Goal: Task Accomplishment & Management: Manage account settings

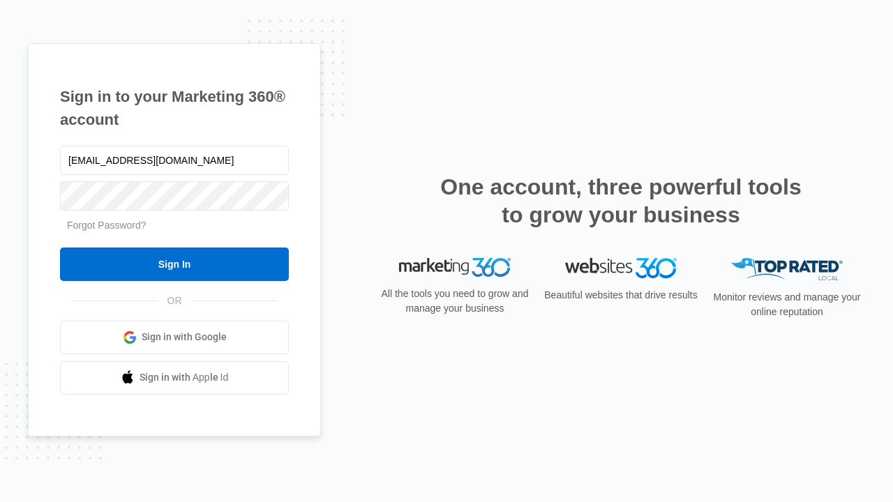
type input "[EMAIL_ADDRESS][DOMAIN_NAME]"
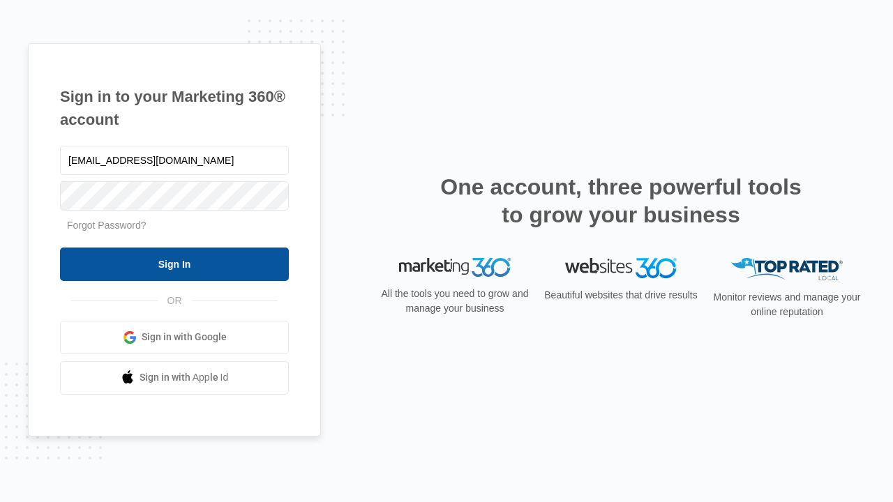
click at [174, 264] on input "Sign In" at bounding box center [174, 264] width 229 height 33
